Goal: Information Seeking & Learning: Learn about a topic

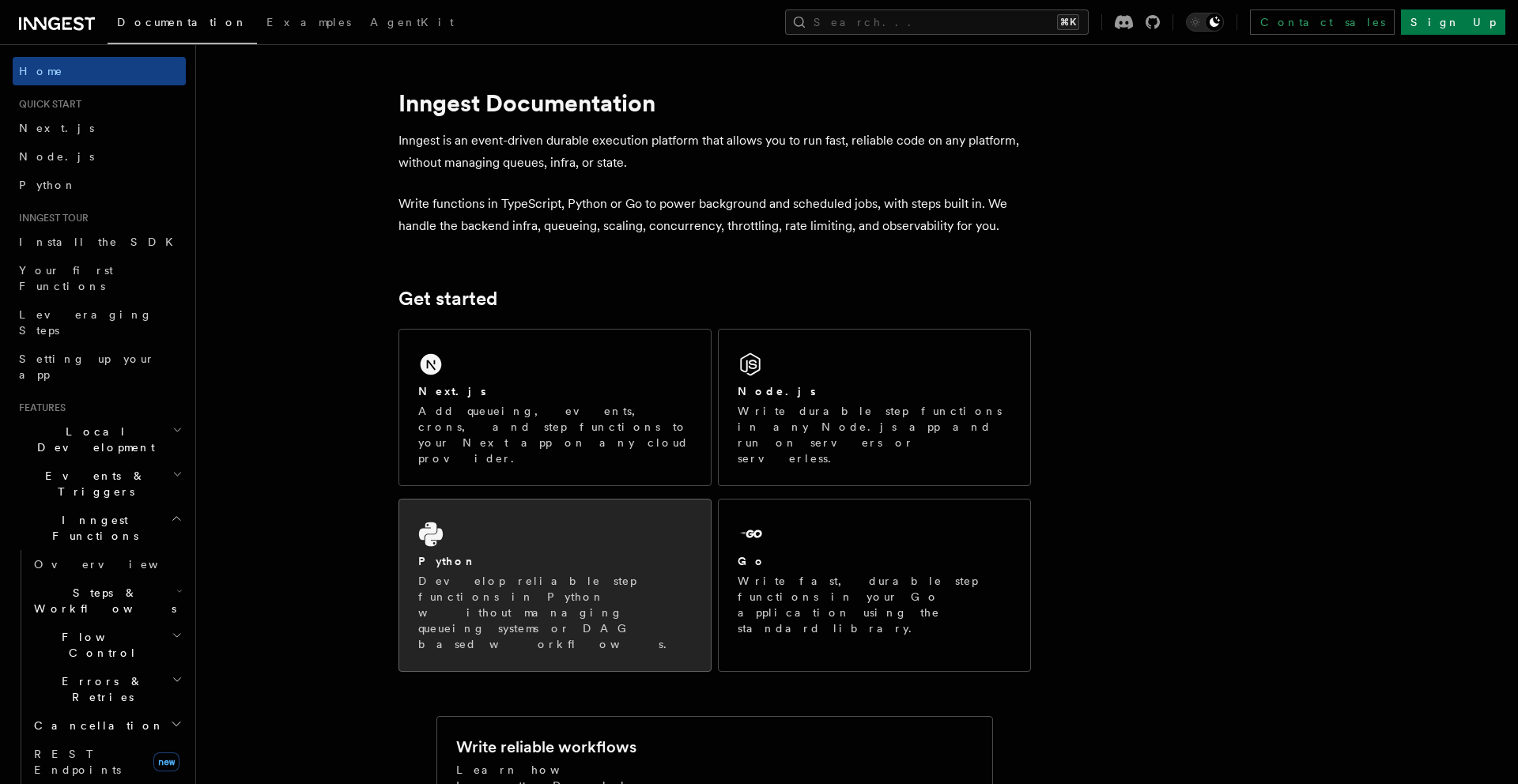
click at [540, 515] on div "Python Develop reliable step functions in Python without managing queueing syst…" at bounding box center [554, 585] width 311 height 171
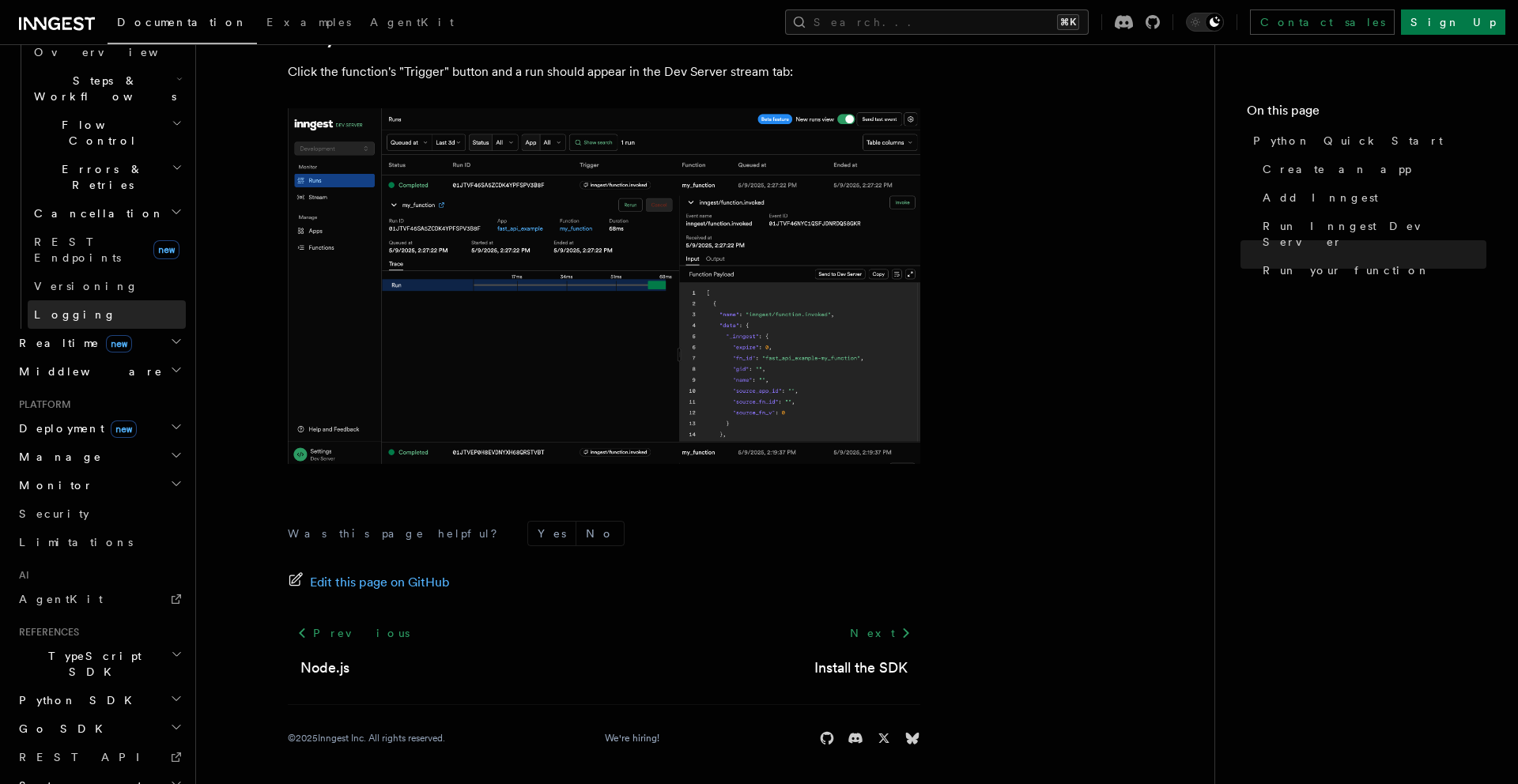
scroll to position [511, 0]
click at [86, 688] on h2 "Python SDK" at bounding box center [99, 702] width 173 height 29
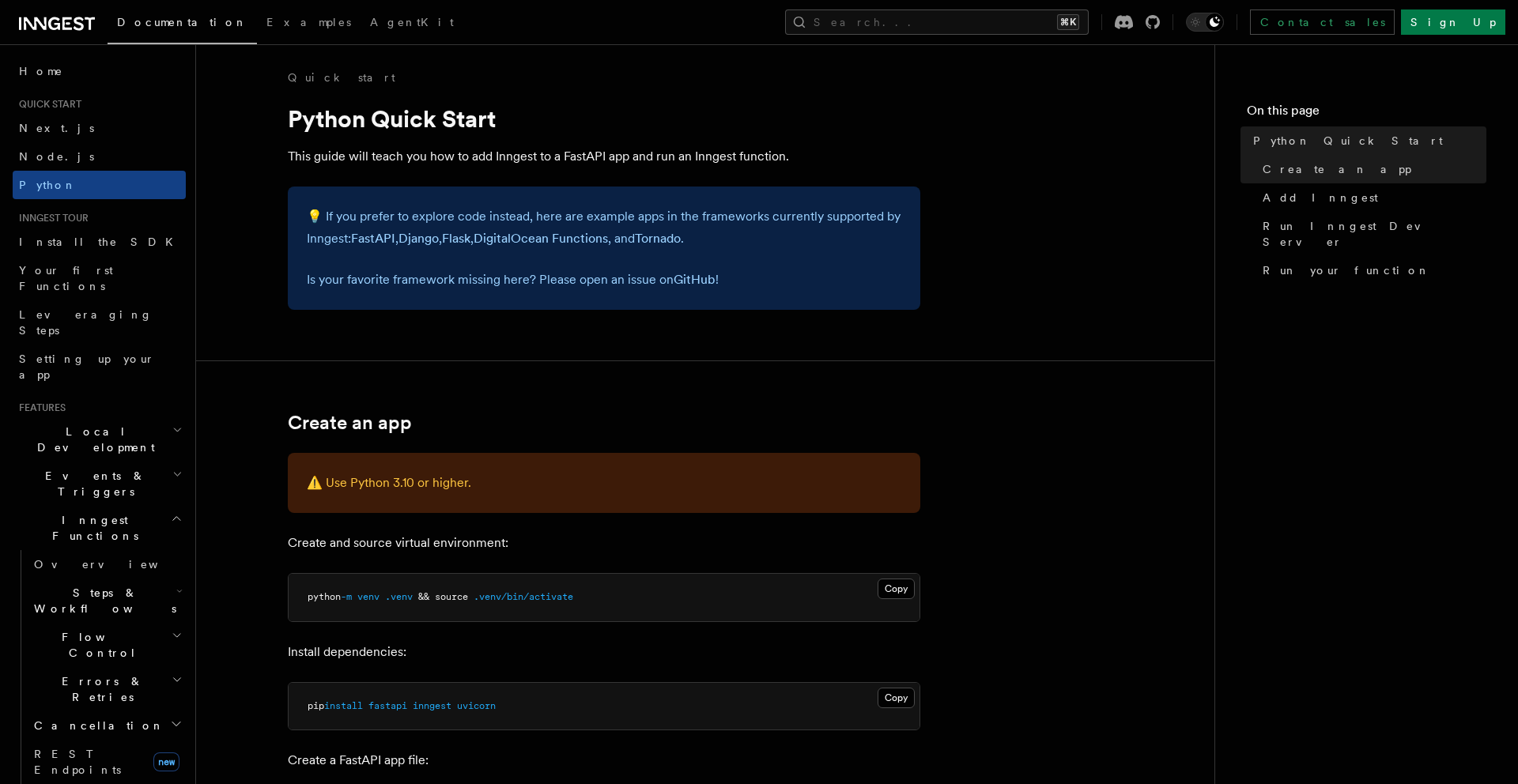
scroll to position [3, 0]
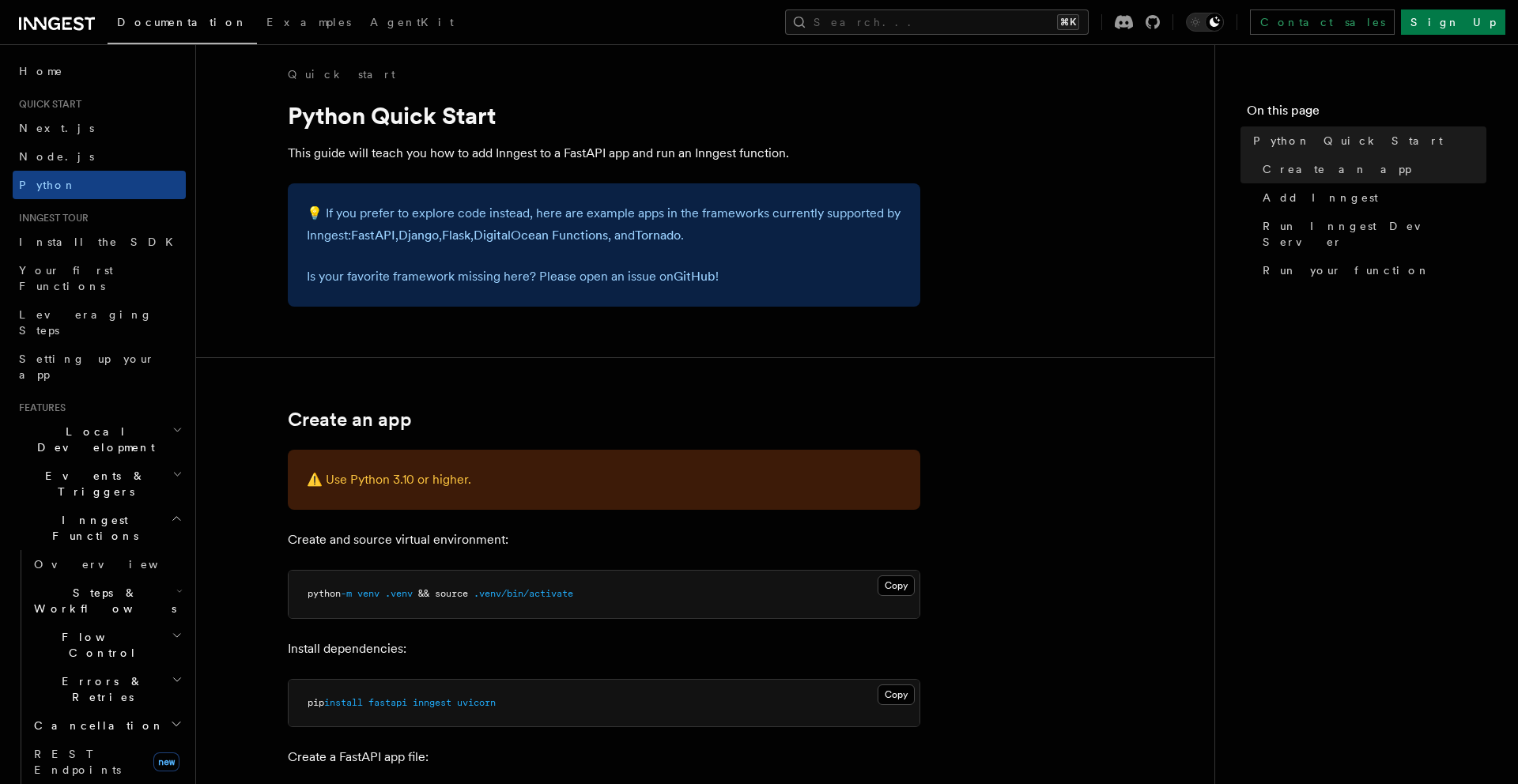
click at [146, 22] on span "Documentation" at bounding box center [182, 22] width 130 height 12
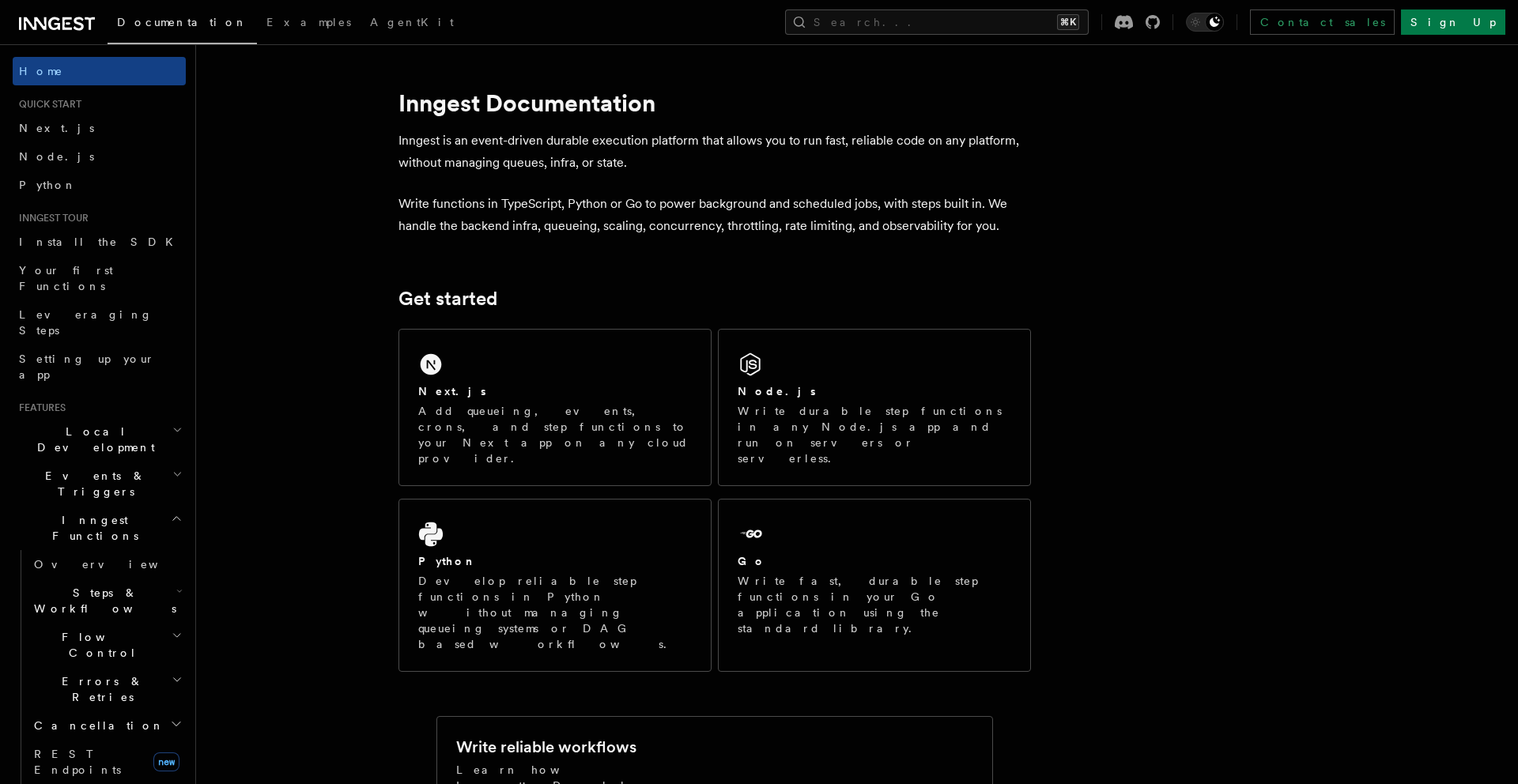
click at [70, 22] on icon at bounding box center [57, 24] width 76 height 19
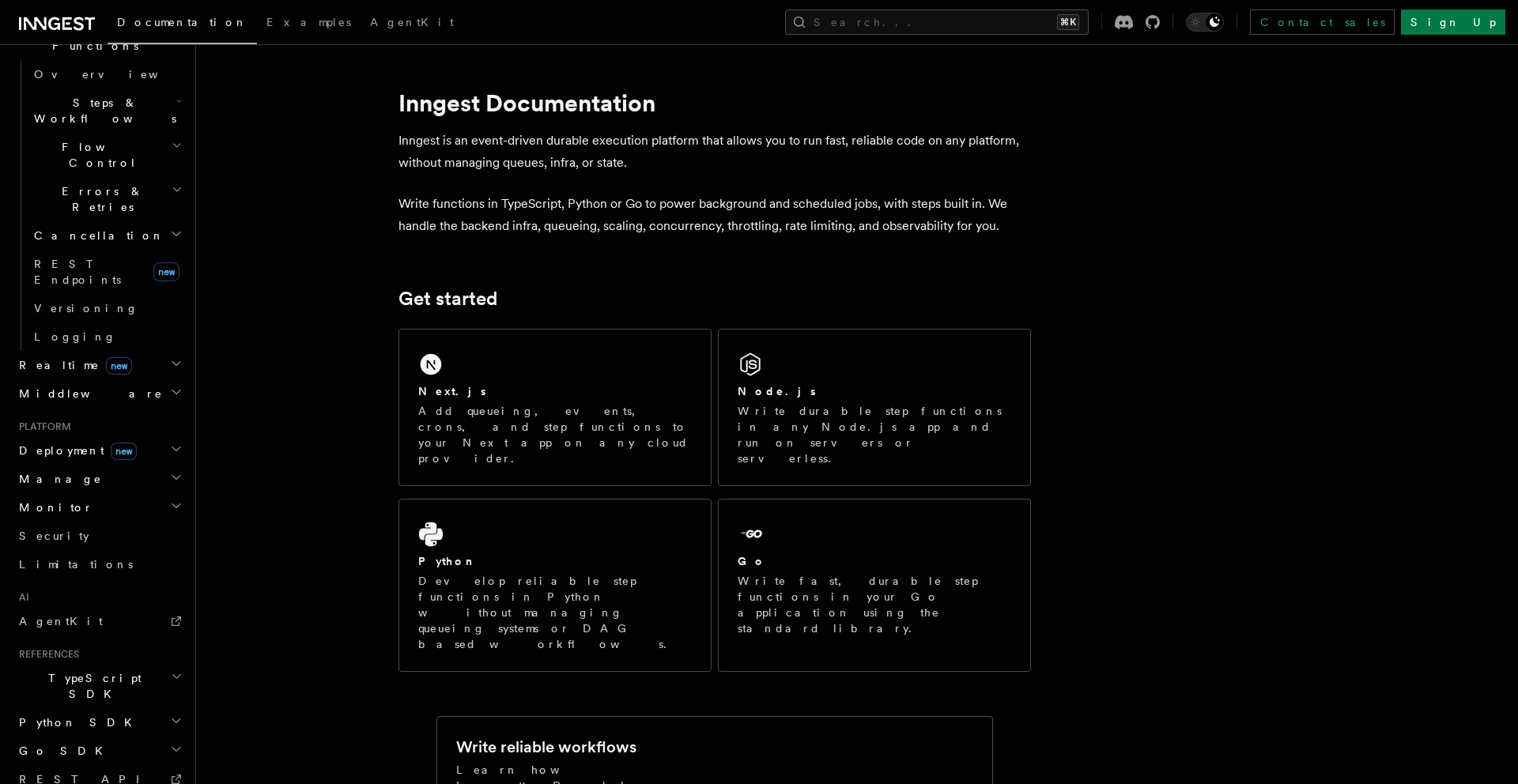
scroll to position [489, 0]
click at [176, 472] on icon "button" at bounding box center [176, 478] width 12 height 12
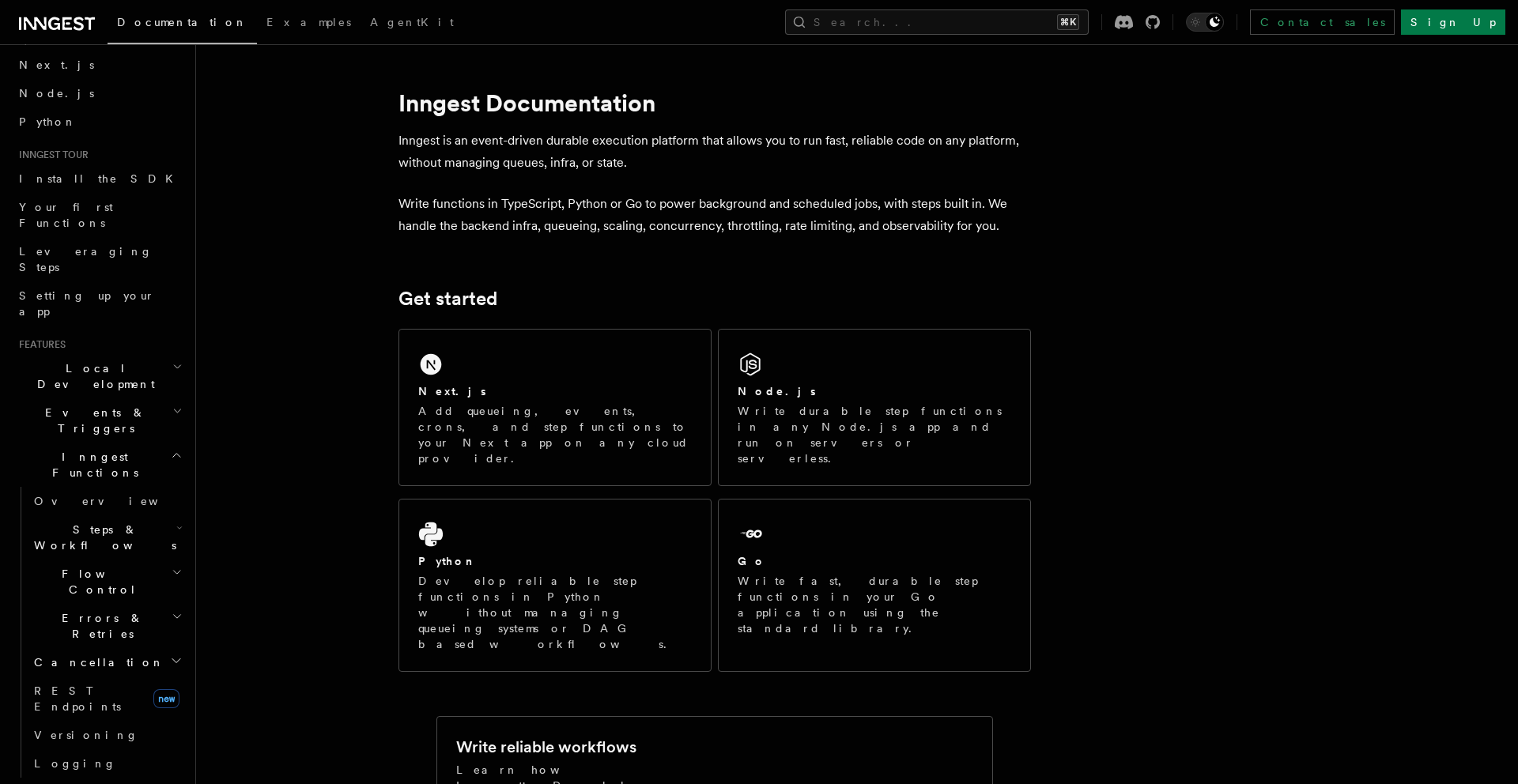
scroll to position [0, 0]
